Goal: Task Accomplishment & Management: Manage account settings

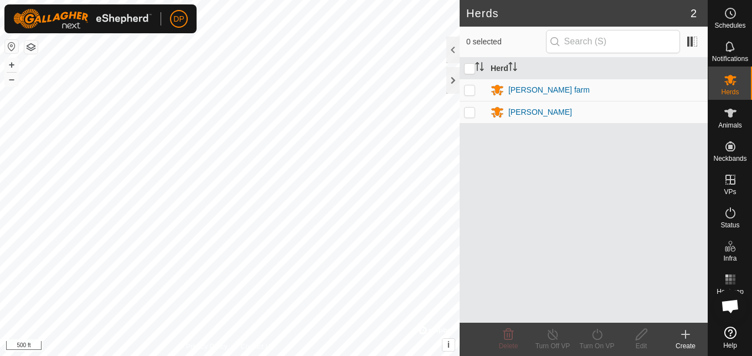
scroll to position [1151, 0]
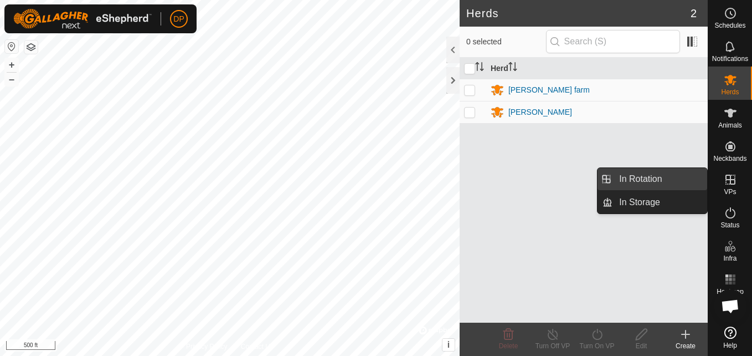
click at [687, 176] on link "In Rotation" at bounding box center [659, 179] width 95 height 22
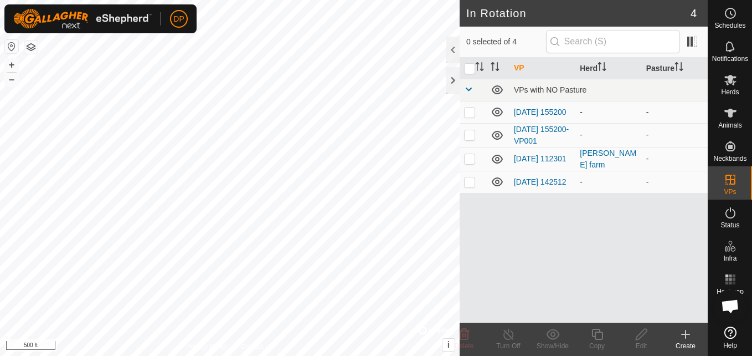
click at [499, 112] on icon at bounding box center [497, 111] width 11 height 9
click at [495, 135] on icon at bounding box center [497, 134] width 13 height 13
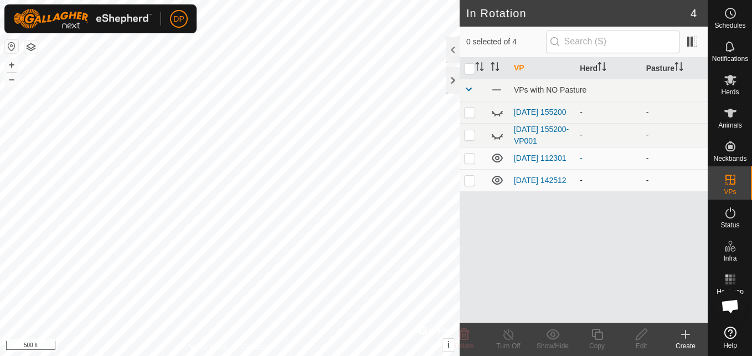
click at [496, 184] on icon at bounding box center [497, 180] width 11 height 9
click at [496, 186] on icon at bounding box center [497, 179] width 13 height 13
click at [496, 184] on icon at bounding box center [497, 180] width 11 height 9
click at [498, 184] on icon at bounding box center [497, 179] width 13 height 13
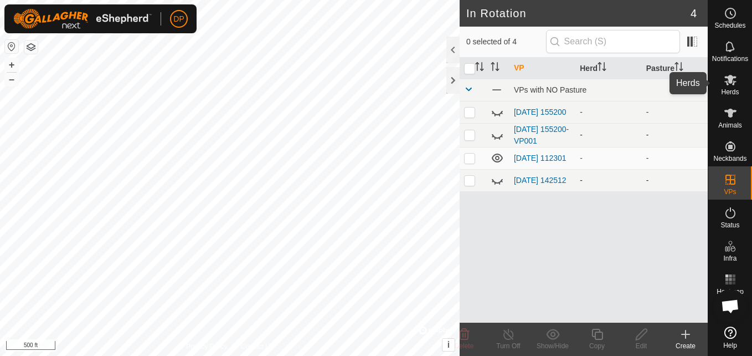
click at [728, 75] on icon at bounding box center [730, 79] width 13 height 13
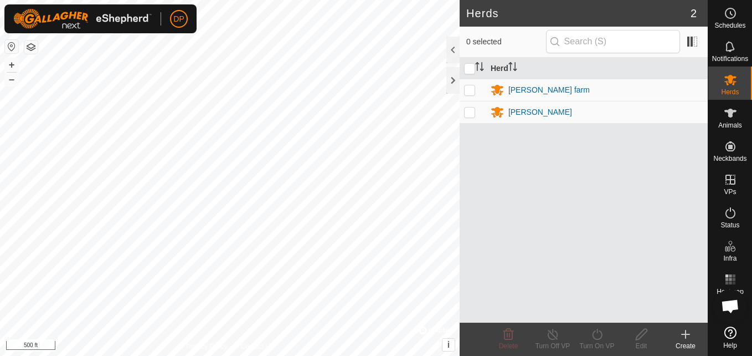
click at [470, 88] on p-checkbox at bounding box center [469, 89] width 11 height 9
checkbox input "true"
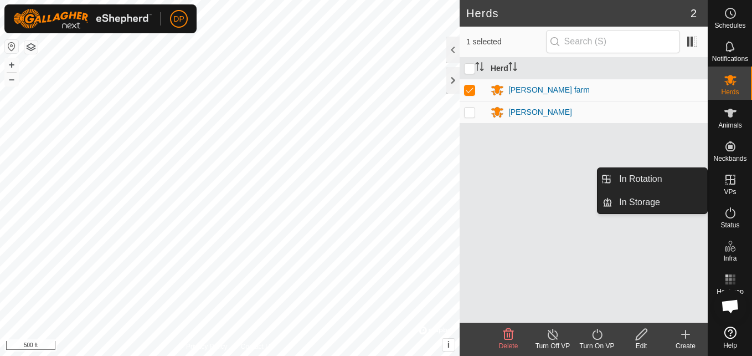
click at [729, 174] on icon at bounding box center [730, 179] width 13 height 13
click at [683, 178] on link "In Rotation" at bounding box center [659, 179] width 95 height 22
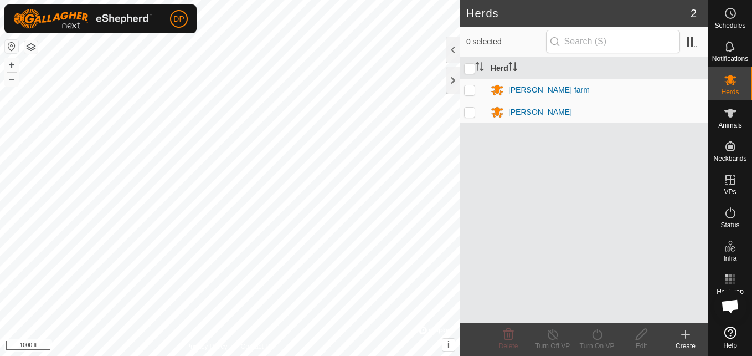
scroll to position [1151, 0]
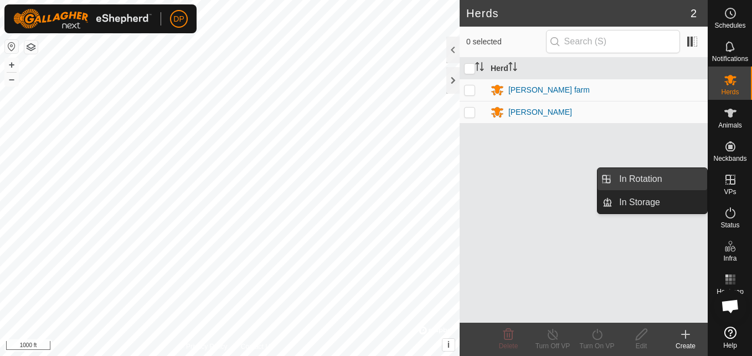
click at [688, 178] on link "In Rotation" at bounding box center [659, 179] width 95 height 22
